Goal: Information Seeking & Learning: Find specific fact

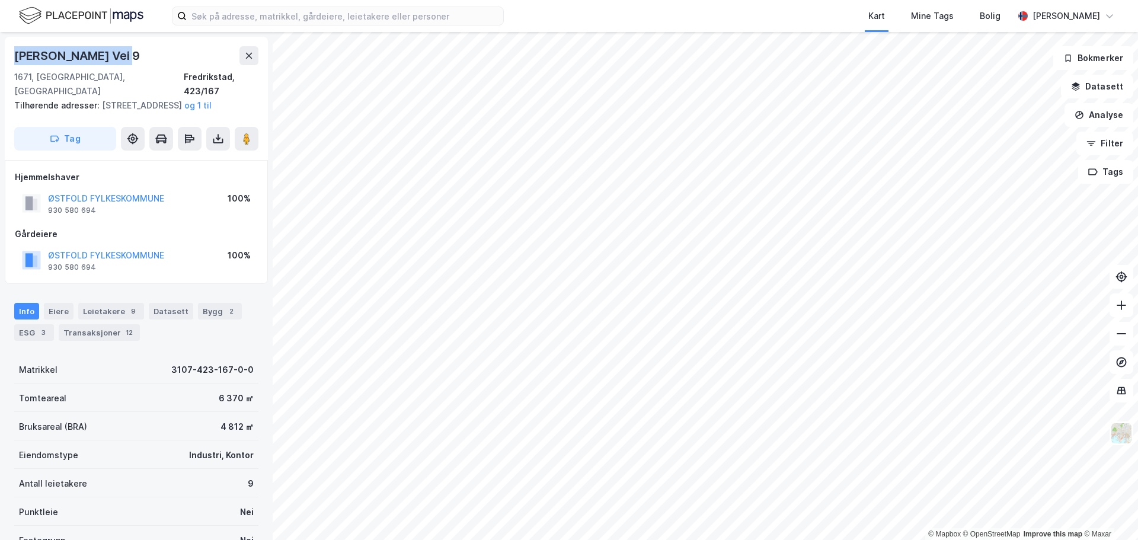
drag, startPoint x: 122, startPoint y: 56, endPoint x: 12, endPoint y: 55, distance: 109.1
click at [12, 55] on div "[PERSON_NAME] Vei 9 1671, [GEOGRAPHIC_DATA], [GEOGRAPHIC_DATA], 423/167 Tilhøre…" at bounding box center [136, 98] width 263 height 123
copy div "[PERSON_NAME] Vei 9"
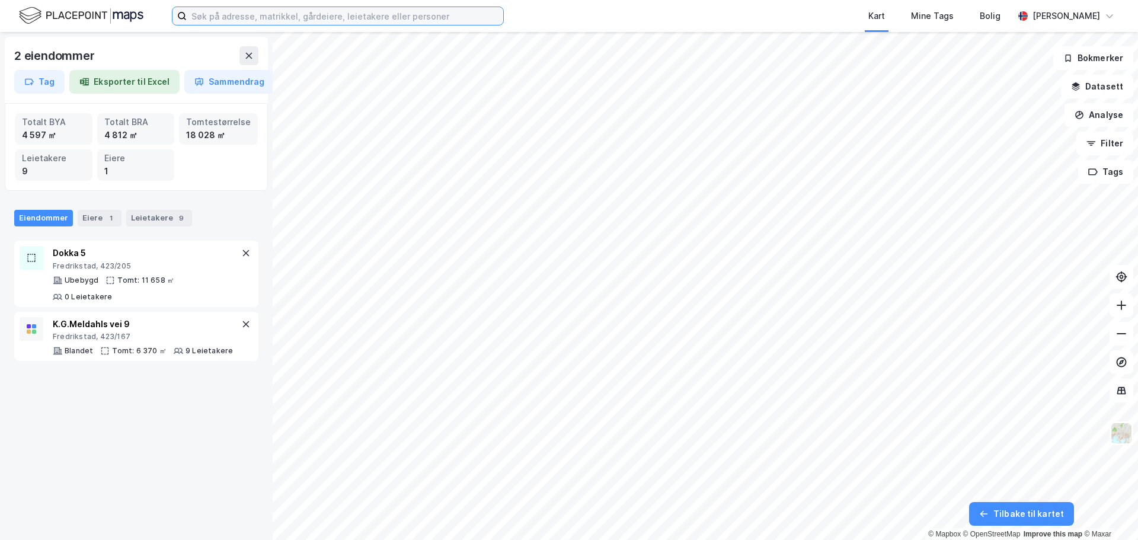
click at [240, 16] on input at bounding box center [345, 16] width 317 height 18
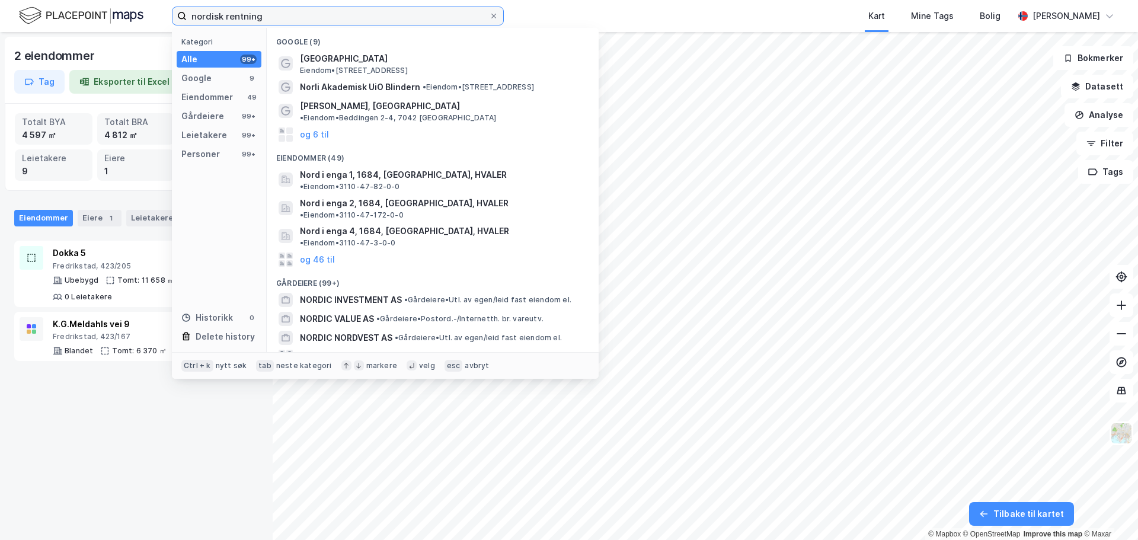
type input "nordisk rentning"
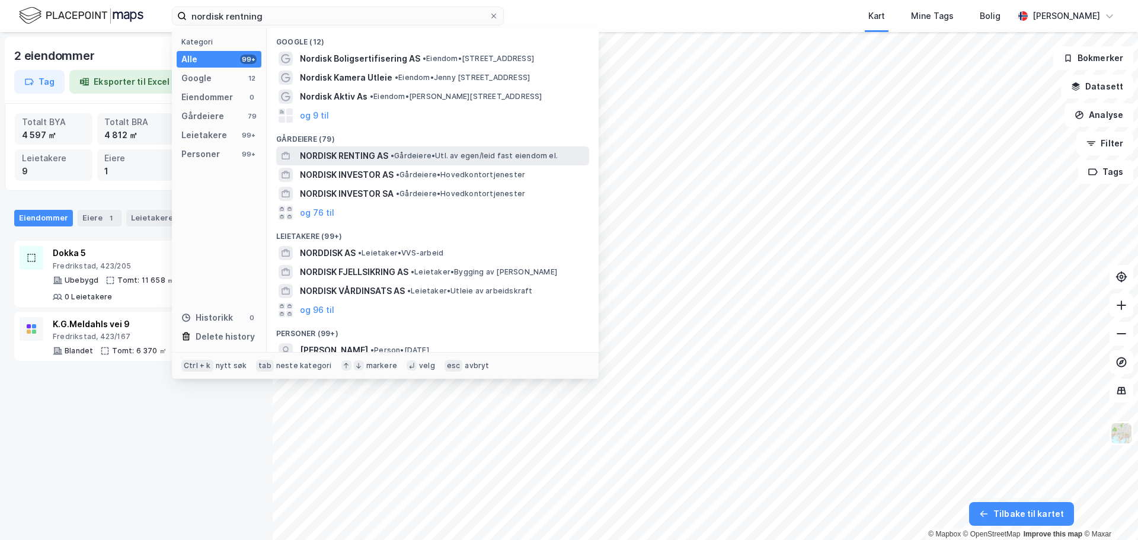
click at [356, 158] on span "NORDISK RENTING AS" at bounding box center [344, 156] width 88 height 14
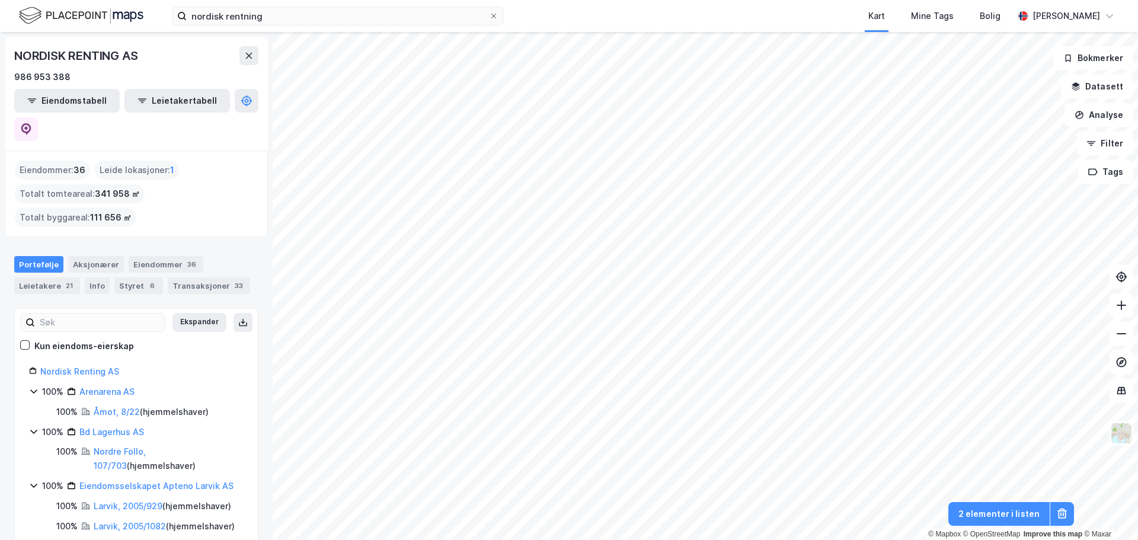
click at [950, 540] on html "nordisk rentning Kart Mine Tags Bolig [PERSON_NAME] © Mapbox © OpenStreetMap Im…" at bounding box center [569, 270] width 1138 height 540
click at [88, 277] on div "Info" at bounding box center [97, 285] width 25 height 17
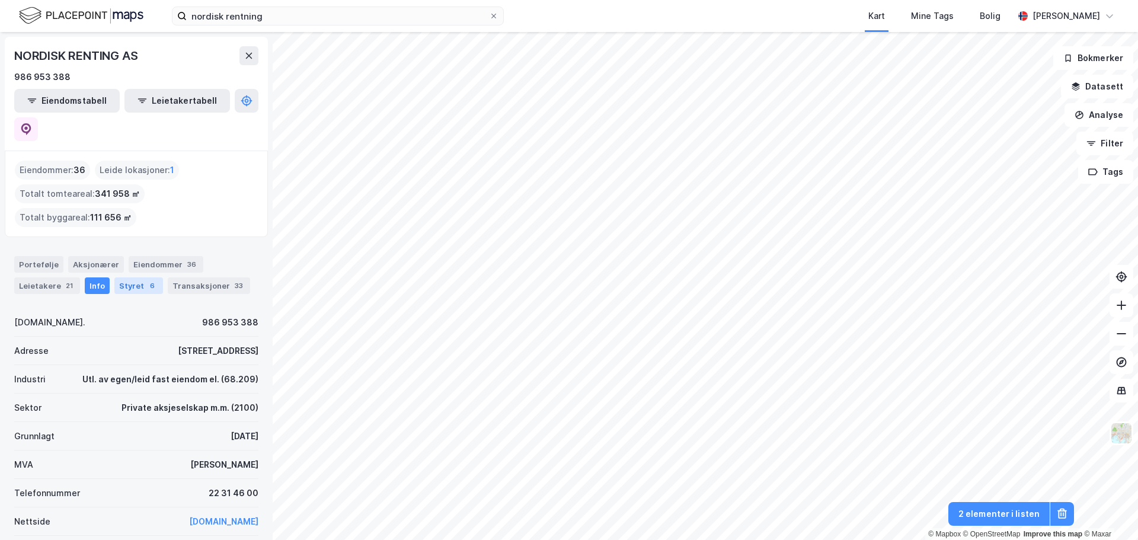
click at [139, 277] on div "Styret 6" at bounding box center [138, 285] width 49 height 17
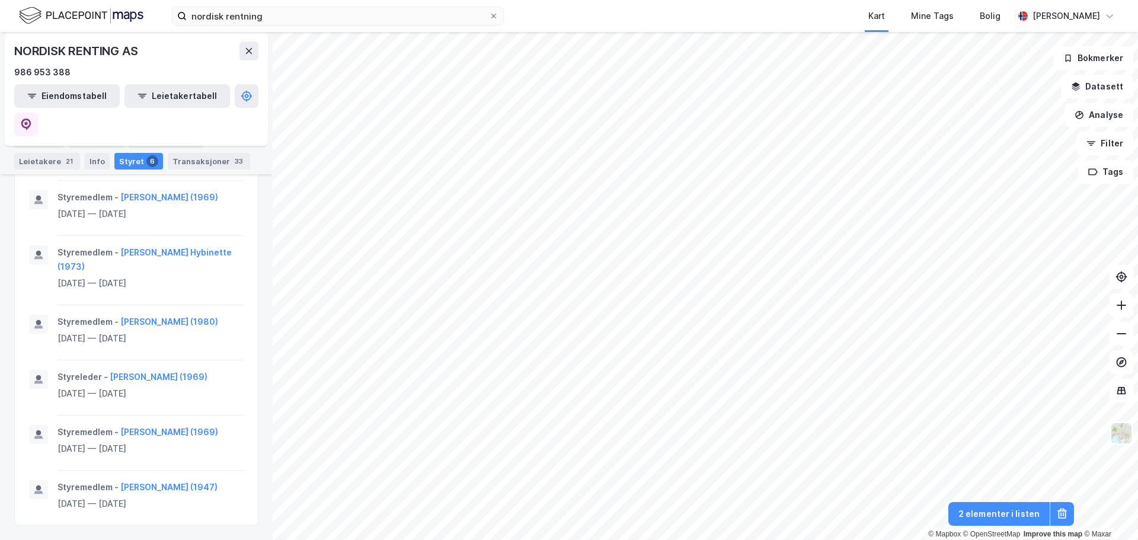
scroll to position [844, 0]
